Goal: Transaction & Acquisition: Purchase product/service

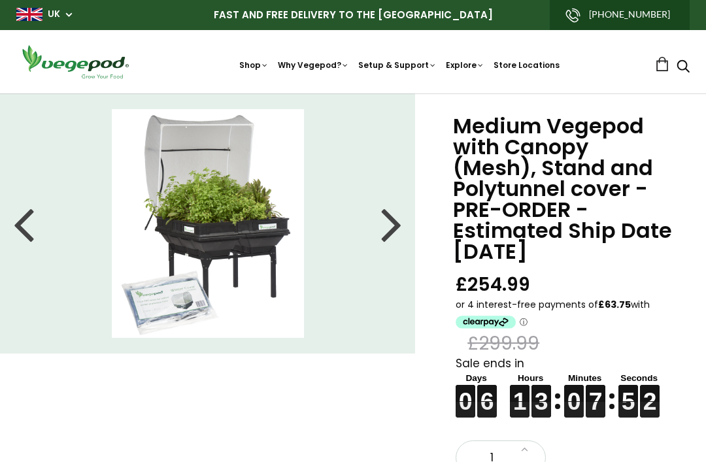
click at [353, 93] on img at bounding box center [353, 93] width 0 height 0
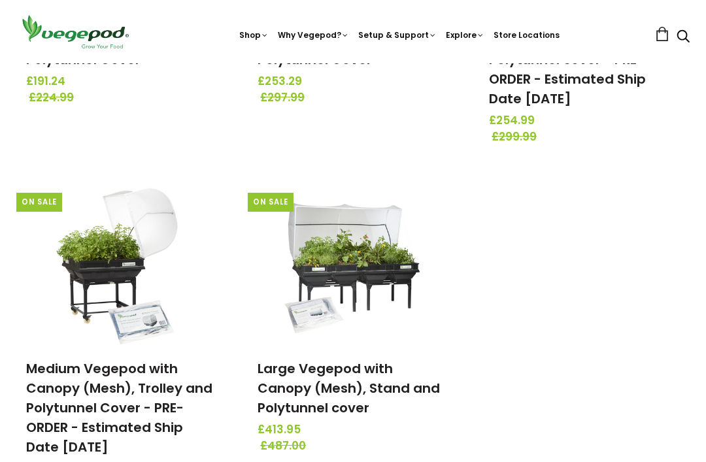
scroll to position [413, 0]
click at [118, 291] on img at bounding box center [121, 262] width 137 height 163
